Goal: Task Accomplishment & Management: Manage account settings

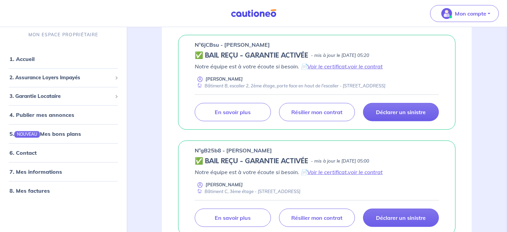
scroll to position [199, 0]
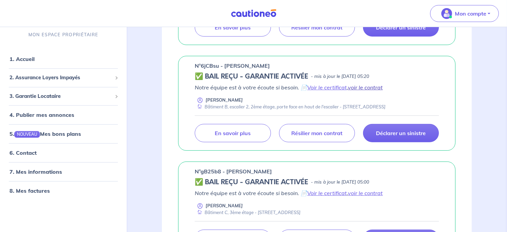
click at [361, 87] on link "voir le contrat" at bounding box center [365, 87] width 35 height 7
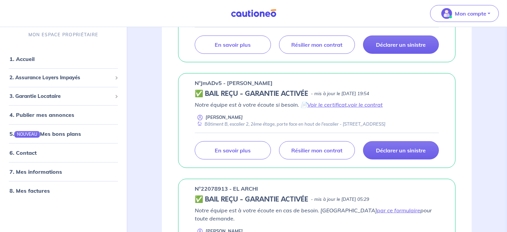
scroll to position [421, 0]
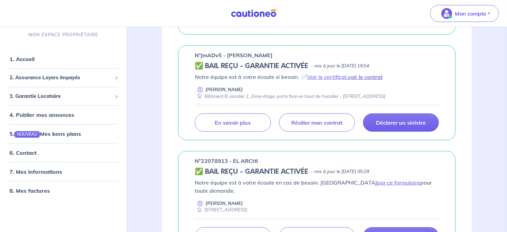
click at [359, 76] on link "voir le contrat" at bounding box center [365, 77] width 35 height 7
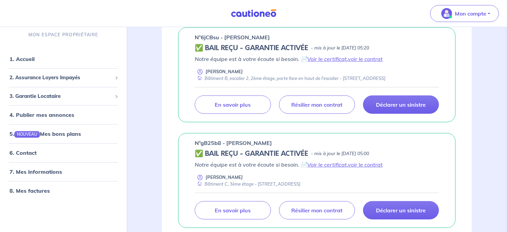
scroll to position [215, 0]
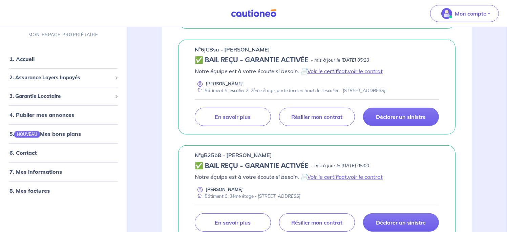
click at [325, 69] on link "Voir le certificat" at bounding box center [327, 71] width 40 height 7
click at [310, 117] on p "Résilier mon contrat" at bounding box center [316, 117] width 51 height 7
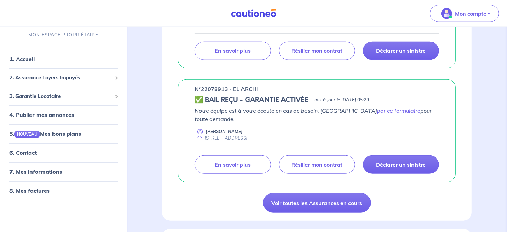
scroll to position [517, 0]
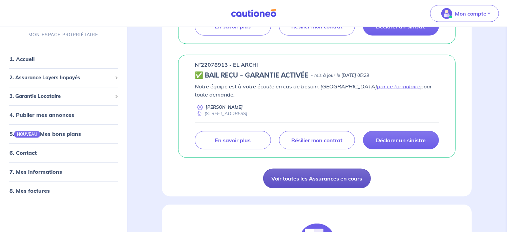
click at [331, 169] on link "Voir toutes les Assurances en cours" at bounding box center [317, 179] width 108 height 20
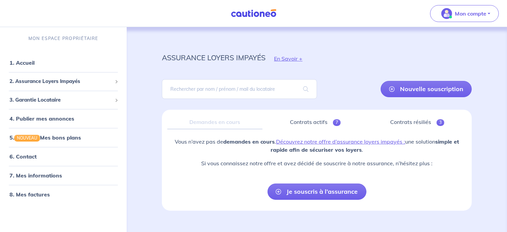
scroll to position [10, 0]
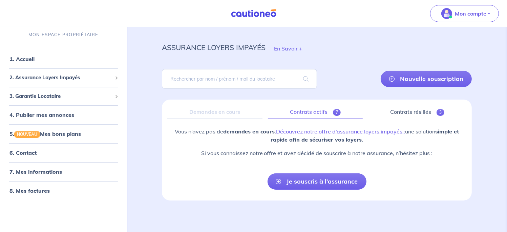
click at [317, 111] on link "Contrats actifs 7" at bounding box center [315, 112] width 95 height 14
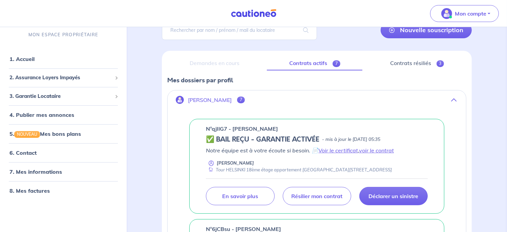
scroll to position [53, 0]
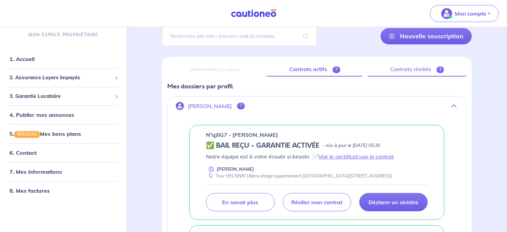
click at [410, 67] on link "Contrats résiliés 3" at bounding box center [417, 69] width 99 height 14
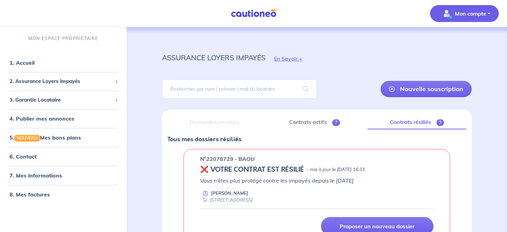
click at [472, 13] on p "Mon compte" at bounding box center [471, 13] width 32 height 8
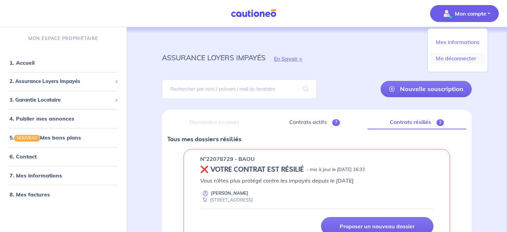
click at [456, 58] on link "Me déconnecter" at bounding box center [458, 58] width 55 height 11
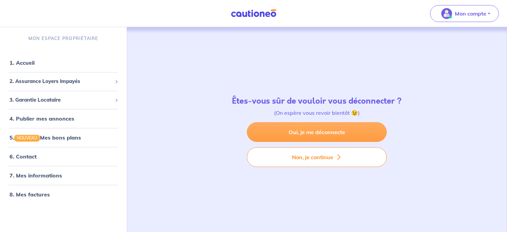
click at [299, 129] on link "Oui, je me déconnecte" at bounding box center [317, 132] width 140 height 20
